Goal: Task Accomplishment & Management: Use online tool/utility

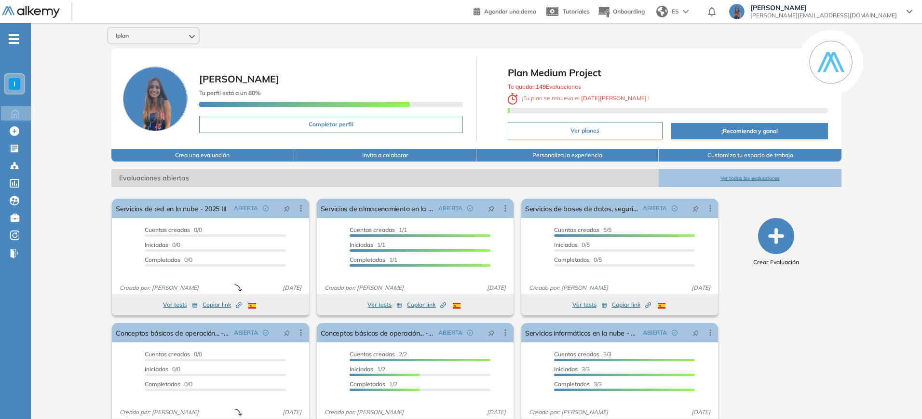
click at [12, 86] on div "I" at bounding box center [15, 84] width 12 height 12
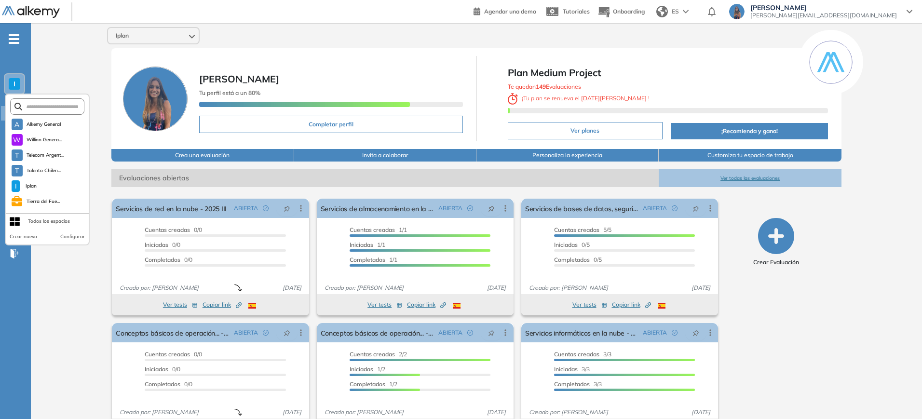
scroll to position [30, 0]
click at [50, 199] on span "Telecom > Eval..." at bounding box center [45, 202] width 36 height 8
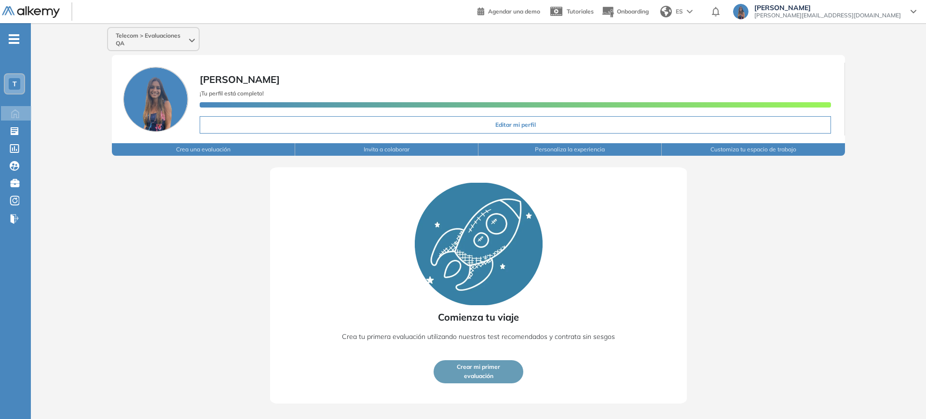
click at [17, 86] on div "T" at bounding box center [15, 84] width 12 height 12
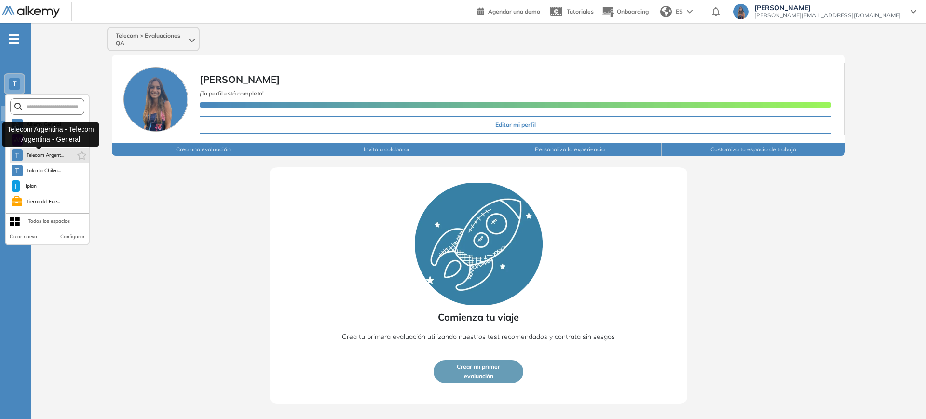
click at [54, 153] on span "Telecom Argent..." at bounding box center [46, 155] width 38 height 8
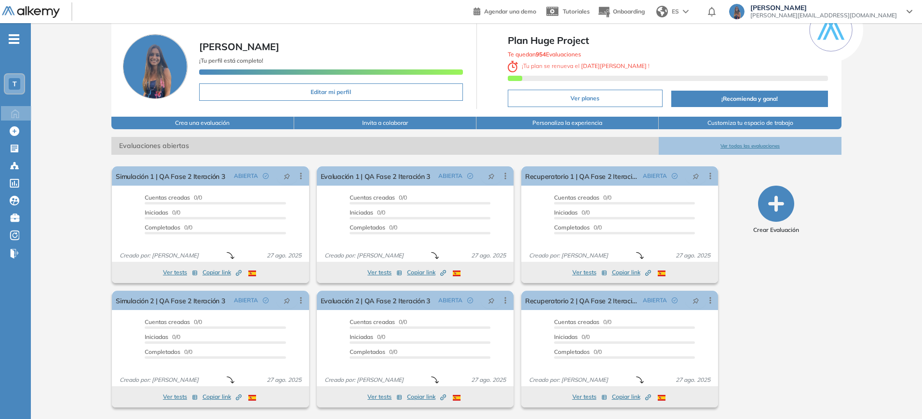
scroll to position [0, 0]
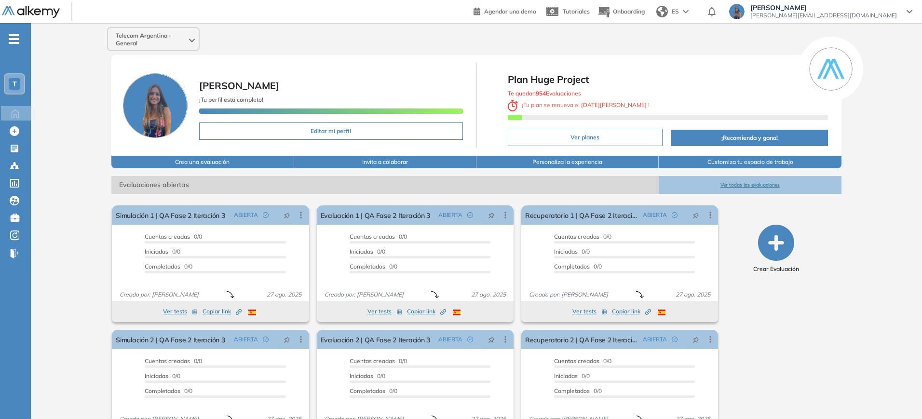
click at [740, 186] on button "Ver todas las evaluaciones" at bounding box center [750, 185] width 182 height 18
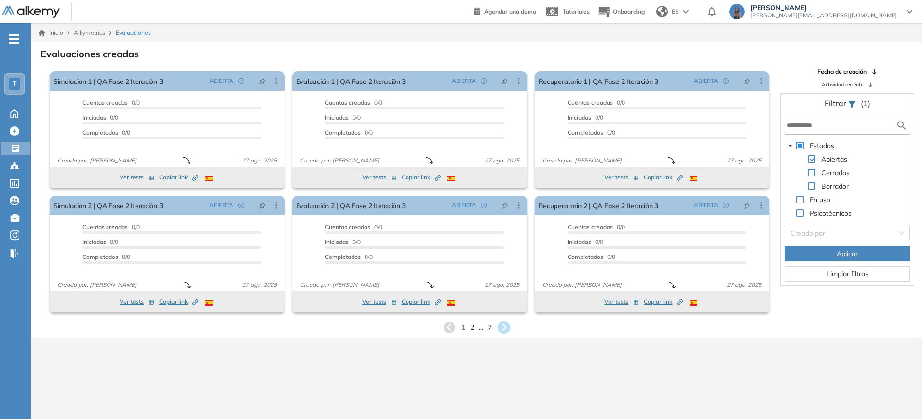
click at [503, 328] on icon at bounding box center [503, 327] width 13 height 13
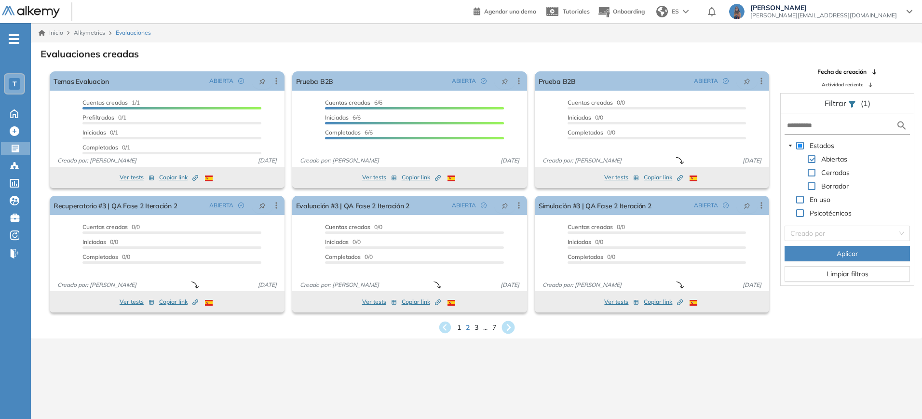
click at [506, 322] on icon at bounding box center [508, 327] width 13 height 13
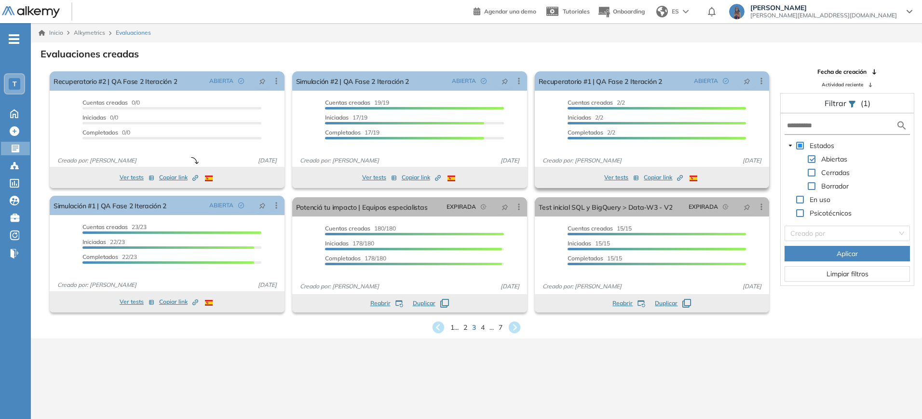
click at [663, 179] on span "Copiar link Created by potrace 1.16, written by [PERSON_NAME] [DATE]-[DATE]" at bounding box center [663, 177] width 39 height 9
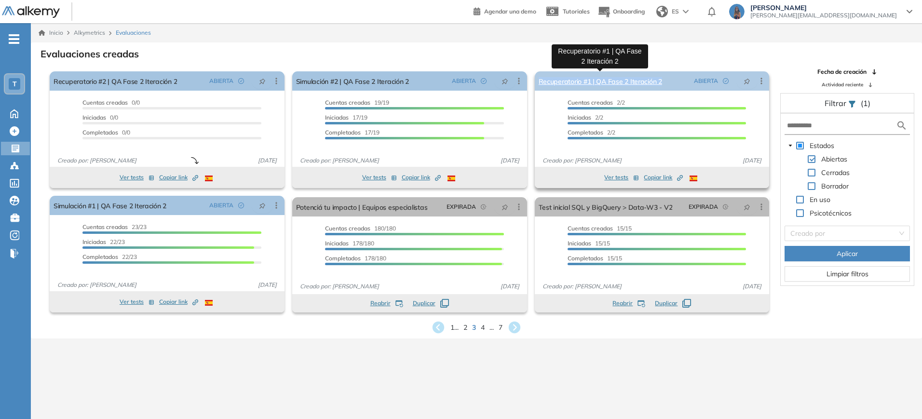
drag, startPoint x: 676, startPoint y: 82, endPoint x: 540, endPoint y: 81, distance: 136.1
click at [540, 81] on div "Recuperatorio #1 | QA Fase 2 Iteración 2 ABIERTA Editar Los siguientes tests ya…" at bounding box center [652, 80] width 235 height 19
copy link "Recuperatorio #1 | QA Fase 2 Iteración 2"
click at [623, 176] on button "Ver tests" at bounding box center [622, 178] width 35 height 12
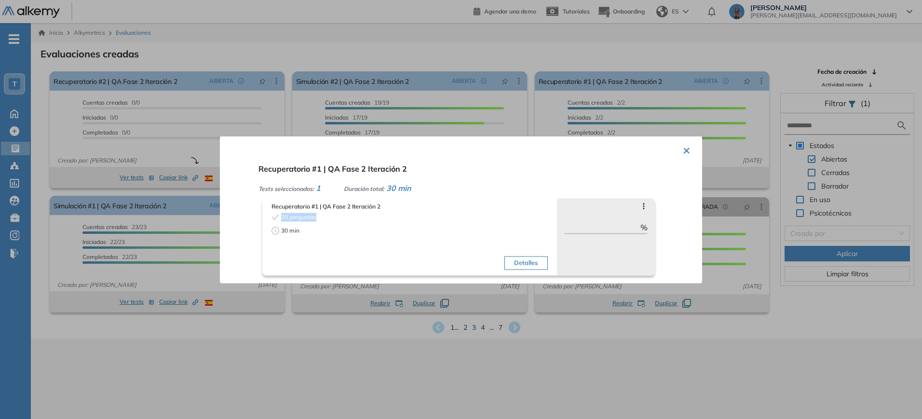
drag, startPoint x: 319, startPoint y: 218, endPoint x: 280, endPoint y: 218, distance: 38.6
click at [280, 218] on div "20 preguntas" at bounding box center [340, 217] width 136 height 9
copy span "20 preguntas"
click at [684, 148] on button "×" at bounding box center [687, 149] width 8 height 19
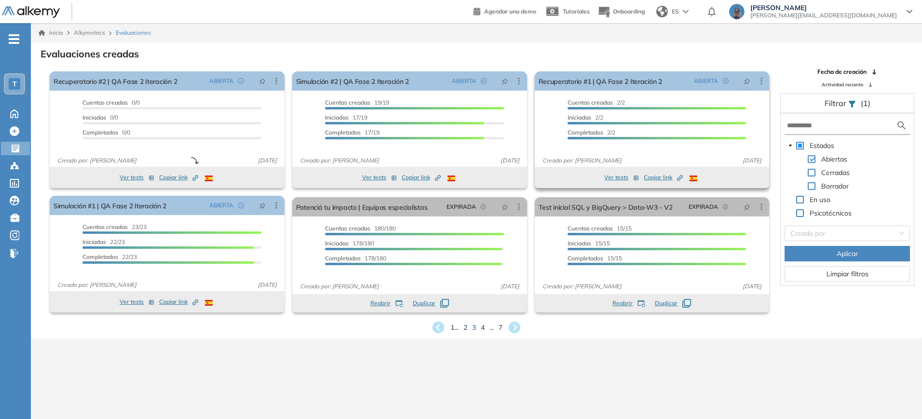
click at [662, 178] on span "Copiar link Created by potrace 1.16, written by [PERSON_NAME] [DATE]-[DATE]" at bounding box center [663, 177] width 39 height 9
click at [175, 179] on span "Copiar link Created by potrace 1.16, written by [PERSON_NAME] [DATE]-[DATE]" at bounding box center [178, 177] width 39 height 9
